Goal: Entertainment & Leisure: Consume media (video, audio)

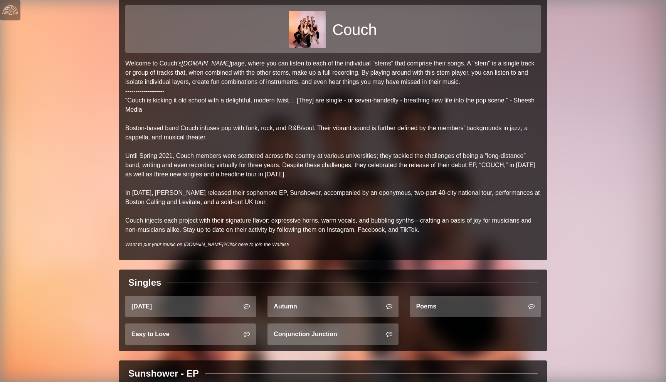
scroll to position [38, 0]
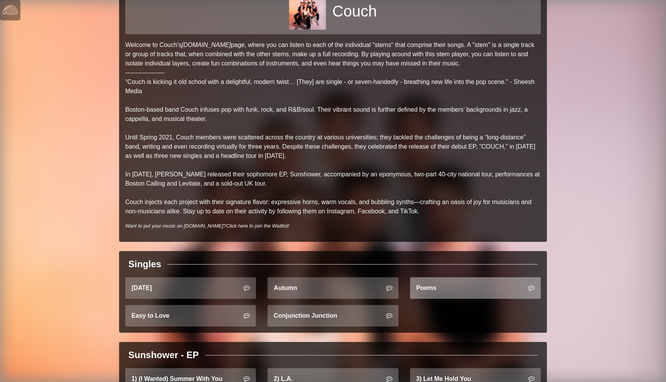
click at [455, 289] on link "Poems" at bounding box center [475, 289] width 131 height 22
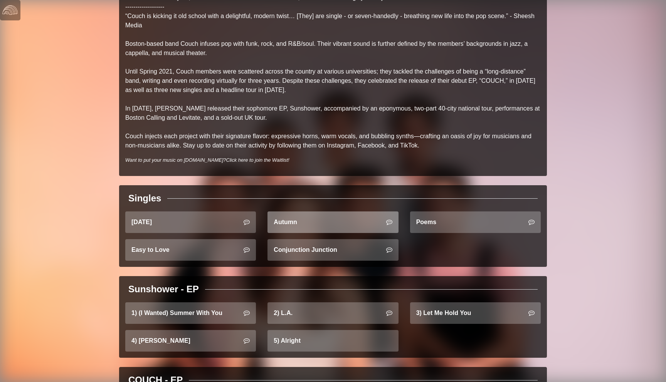
scroll to position [190, 0]
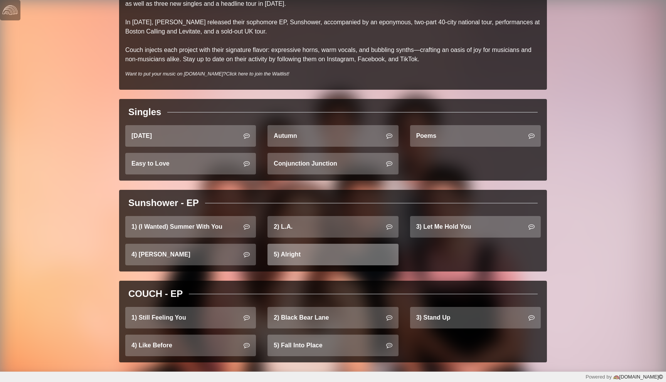
click at [342, 252] on link "5) Alright" at bounding box center [333, 255] width 131 height 22
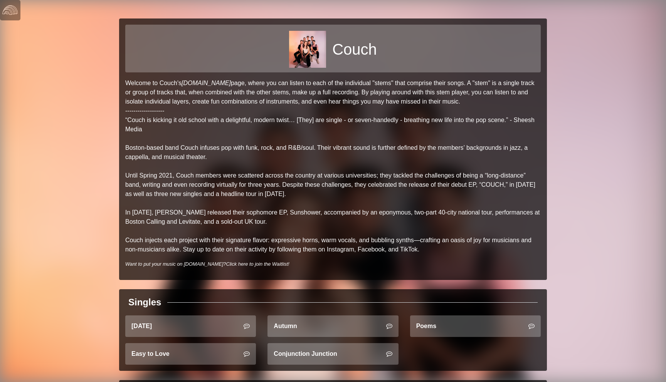
scroll to position [190, 0]
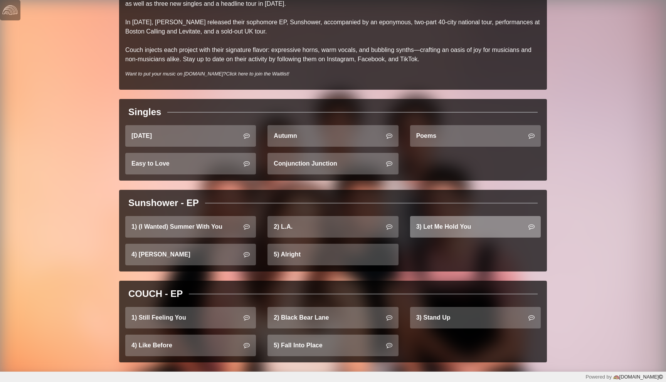
click at [459, 230] on link "3) Let Me Hold You" at bounding box center [475, 227] width 131 height 22
